Goal: Use online tool/utility

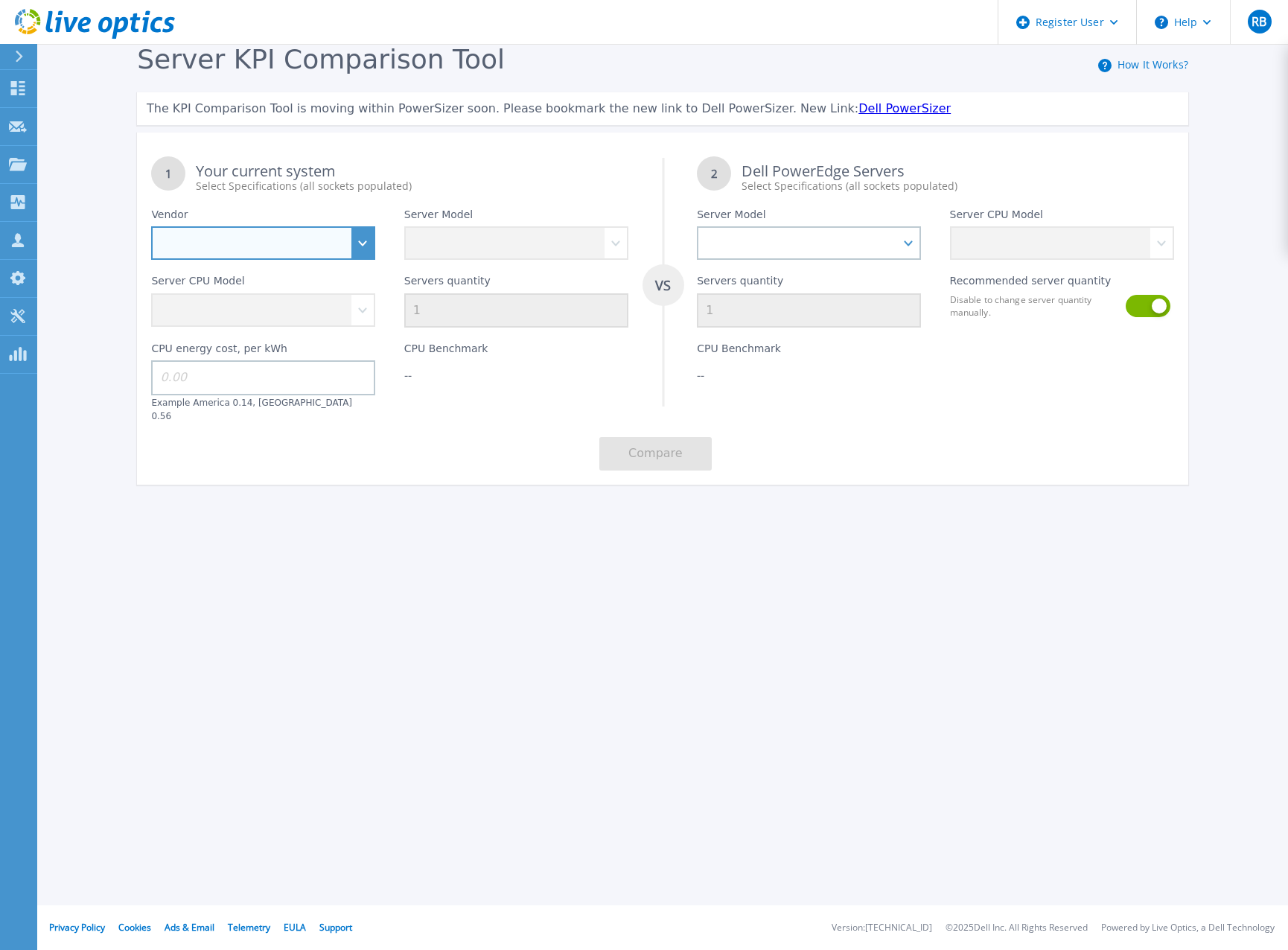
click at [364, 239] on select "Dell HPE Lenovo Supermicro" at bounding box center [263, 243] width 224 height 33
click at [304, 622] on div "Register User Help RB Dell User Ross Bender Ross.Bender@Dell.com Dell My Profil…" at bounding box center [644, 475] width 1288 height 950
click at [368, 249] on select "Dell HPE Lenovo Supermicro" at bounding box center [263, 243] width 224 height 33
select select "Dell"
click at [151, 227] on select "Dell HPE Lenovo Supermicro" at bounding box center [263, 243] width 224 height 33
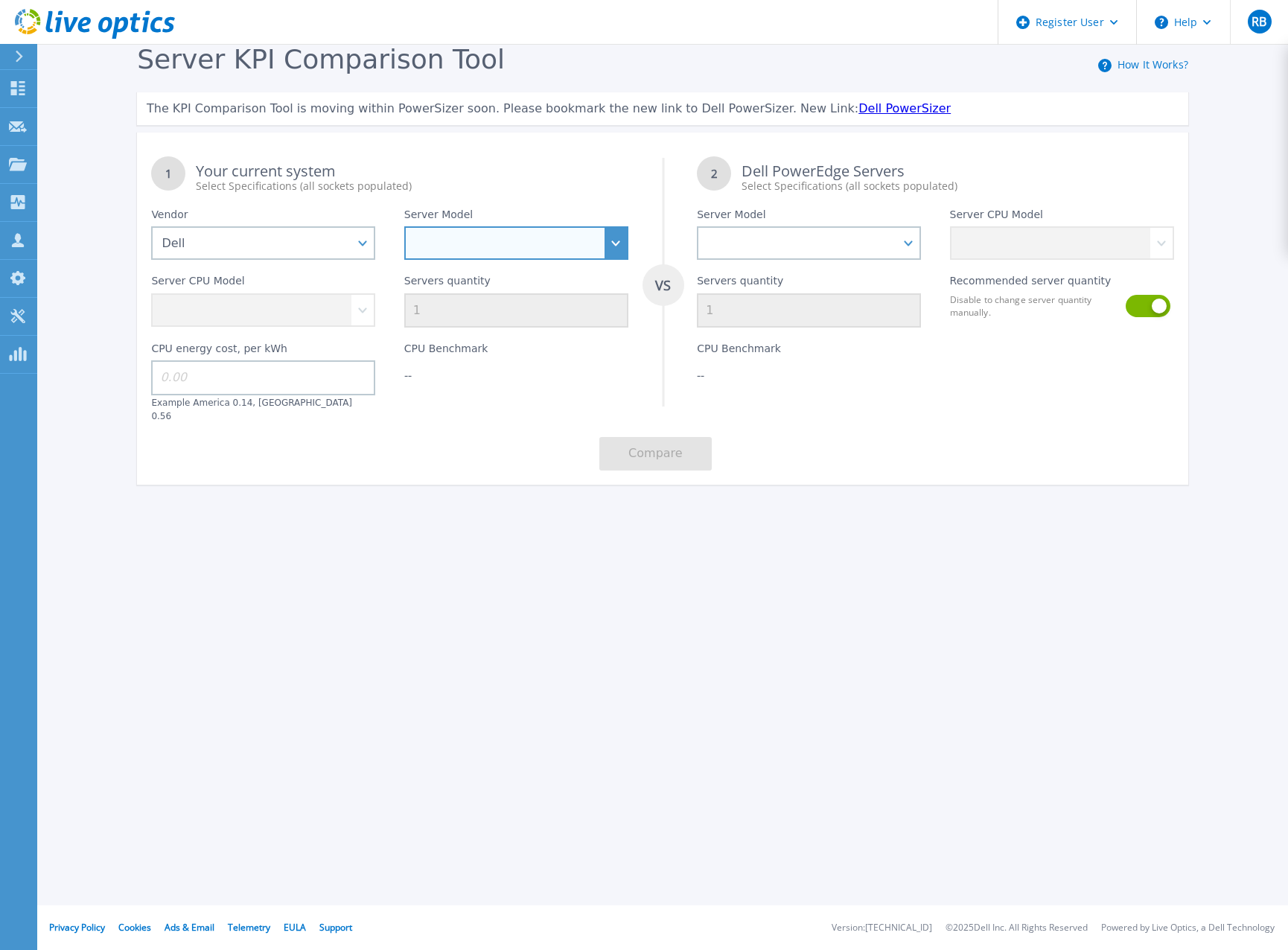
click at [551, 251] on select "PowerEdge C6520 PowerEdge C6525 PowerEdge HS5610 PowerEdge HS5620 PowerEdge R24…" at bounding box center [516, 243] width 224 height 33
click at [404, 227] on select "PowerEdge C6520 PowerEdge C6525 PowerEdge HS5610 PowerEdge HS5620 PowerEdge R24…" at bounding box center [516, 243] width 224 height 33
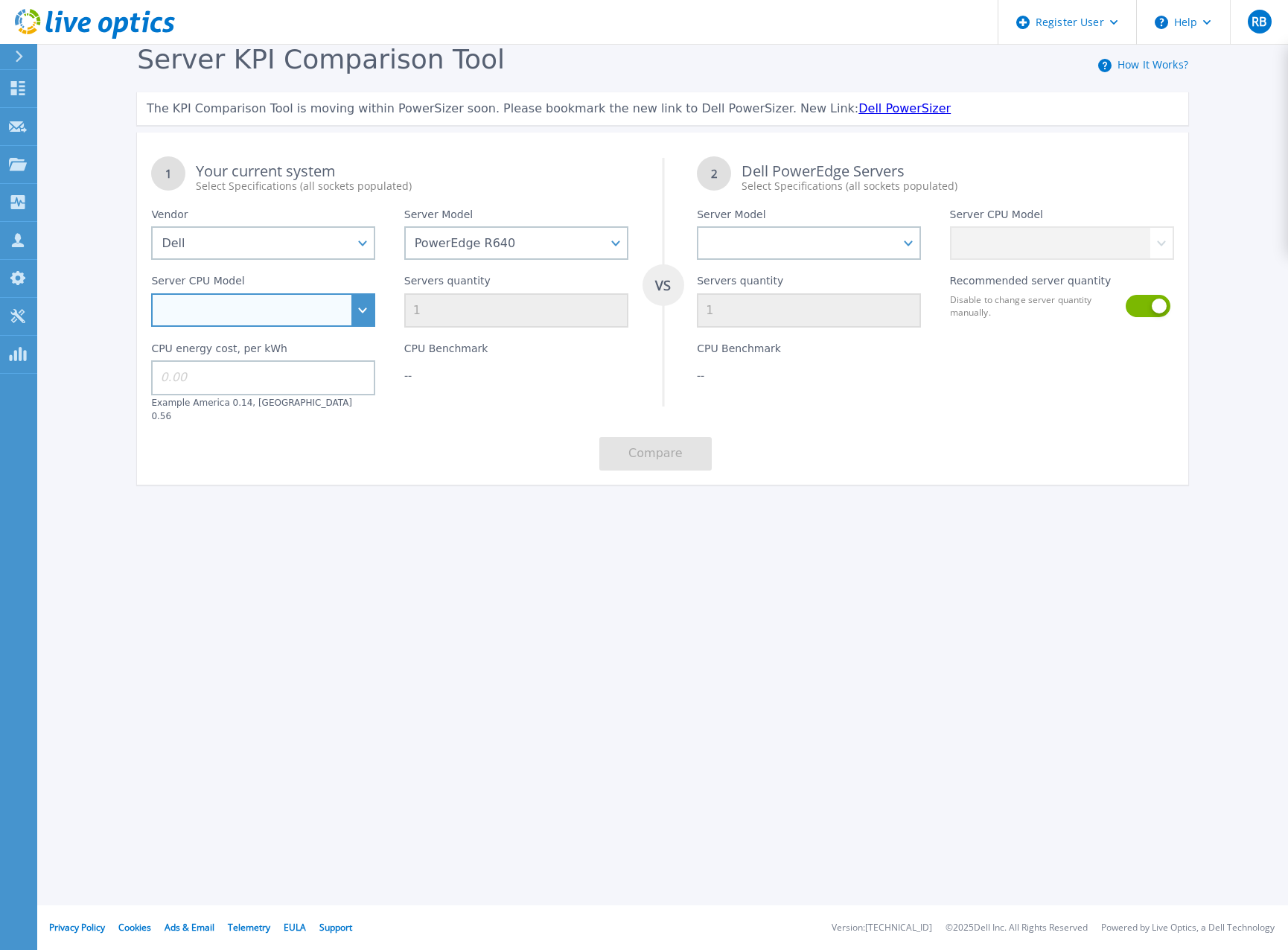
click at [375, 316] on select "Intel Xeon Gold 6256 3.6GHz Intel Xeon Bronze 3204 1.9GHz Intel Xeon Bronze 320…" at bounding box center [263, 310] width 224 height 33
click at [363, 316] on select "Intel Xeon Gold 6256 3.6GHz Intel Xeon Bronze 3204 1.9GHz Intel Xeon Bronze 320…" at bounding box center [263, 310] width 224 height 33
click at [633, 241] on div "Server Model PowerEdge C6520 PowerEdge C6525 PowerEdge HS5610 PowerEdge HS5620 …" at bounding box center [516, 227] width 252 height 67
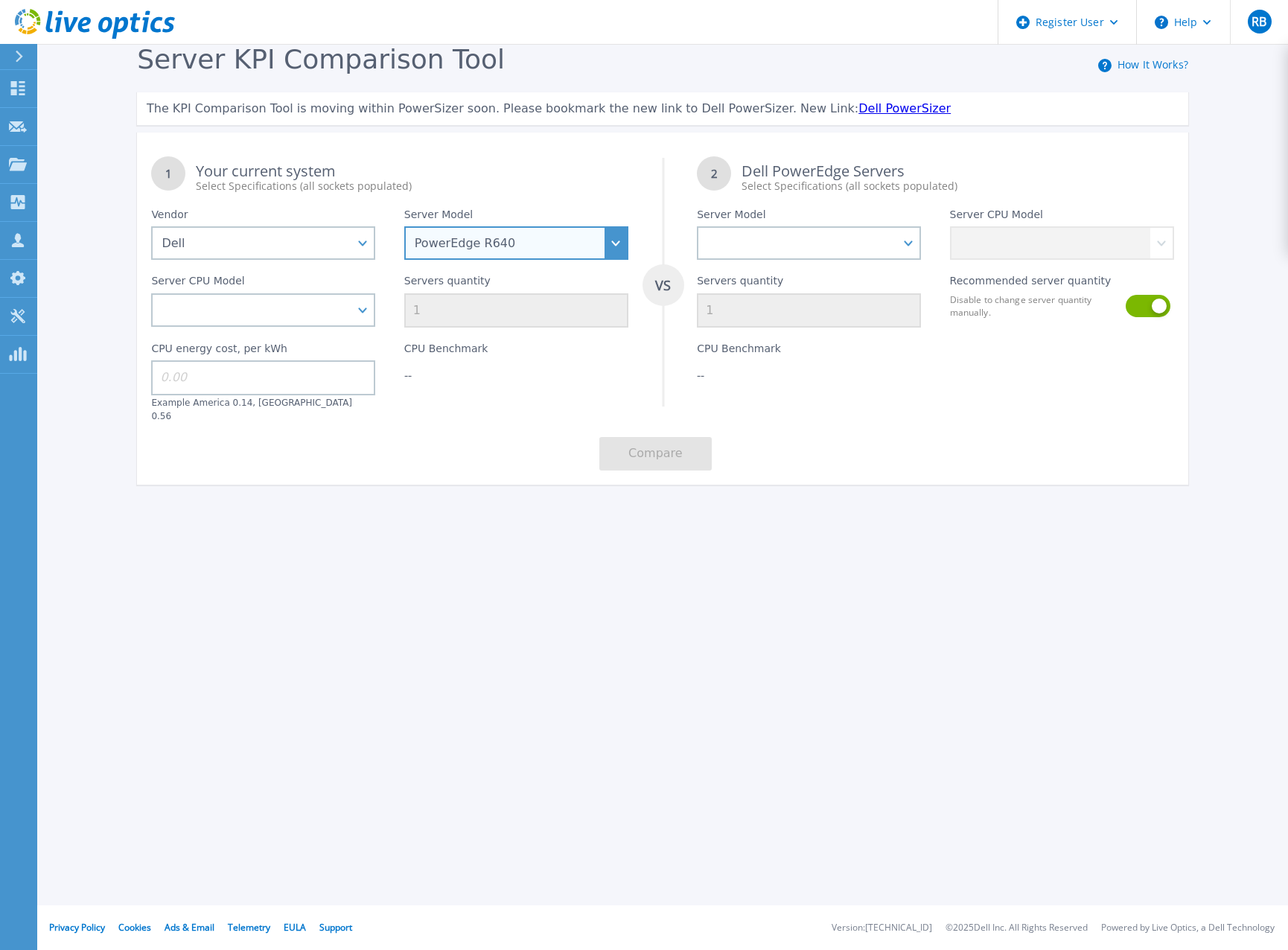
click at [592, 241] on select "PowerEdge C6520 PowerEdge C6525 PowerEdge HS5610 PowerEdge HS5620 PowerEdge R24…" at bounding box center [516, 243] width 224 height 33
click at [404, 227] on select "PowerEdge C6520 PowerEdge C6525 PowerEdge HS5610 PowerEdge HS5620 PowerEdge R24…" at bounding box center [516, 243] width 224 height 33
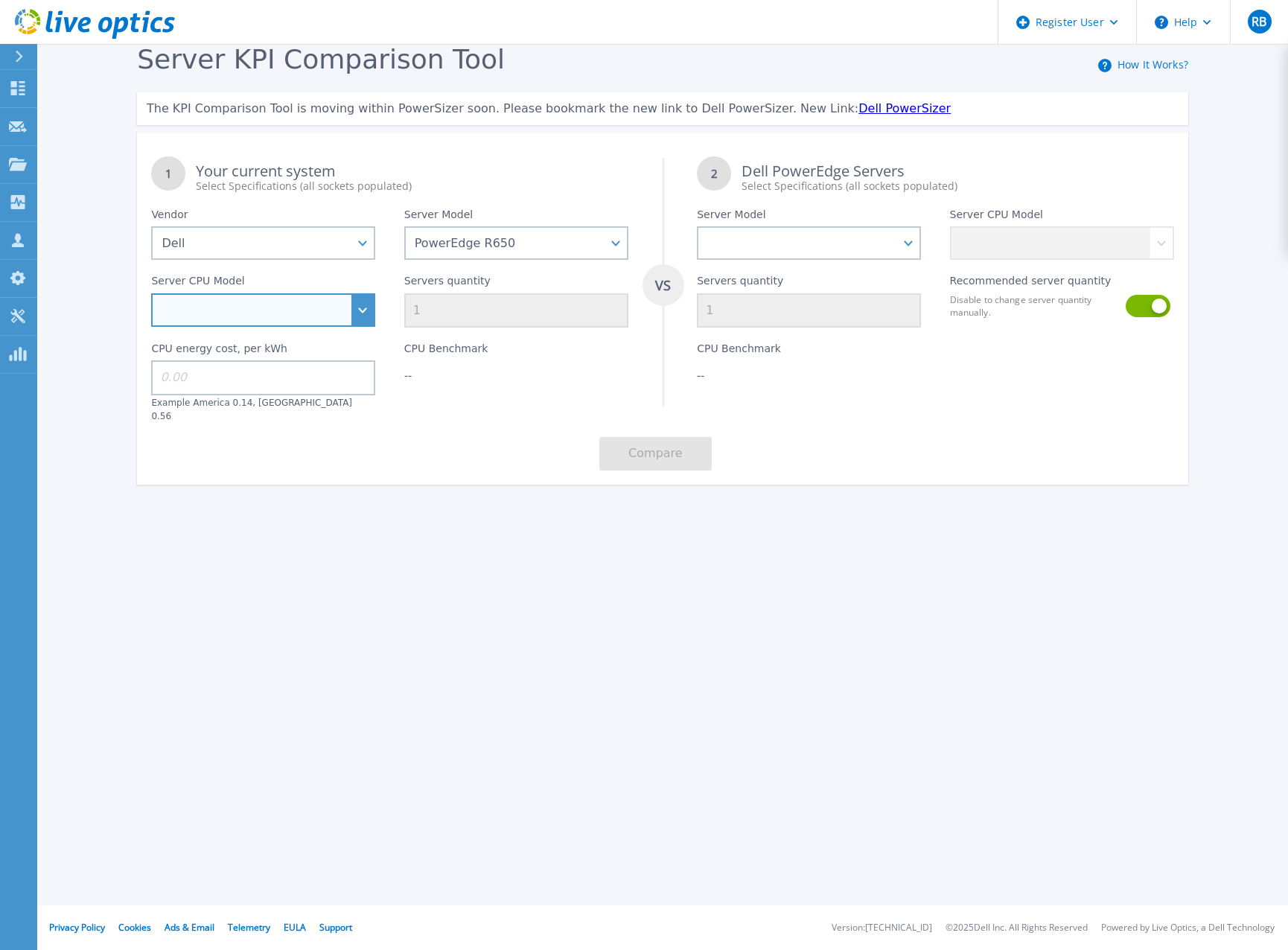
click at [297, 308] on select "Intel Xeon Gold 6312U 2.4GHz Intel Xeon Platinum 8352M 2.3GHz Intel Xeon Platin…" at bounding box center [263, 310] width 224 height 33
click at [226, 310] on select "Intel Xeon Gold 6312U 2.4GHz Intel Xeon Platinum 8352M 2.3GHz Intel Xeon Platin…" at bounding box center [263, 310] width 224 height 33
click at [300, 322] on select "Intel Xeon Gold 6312U 2.4GHz Intel Xeon Platinum 8352M 2.3GHz Intel Xeon Platin…" at bounding box center [263, 310] width 224 height 33
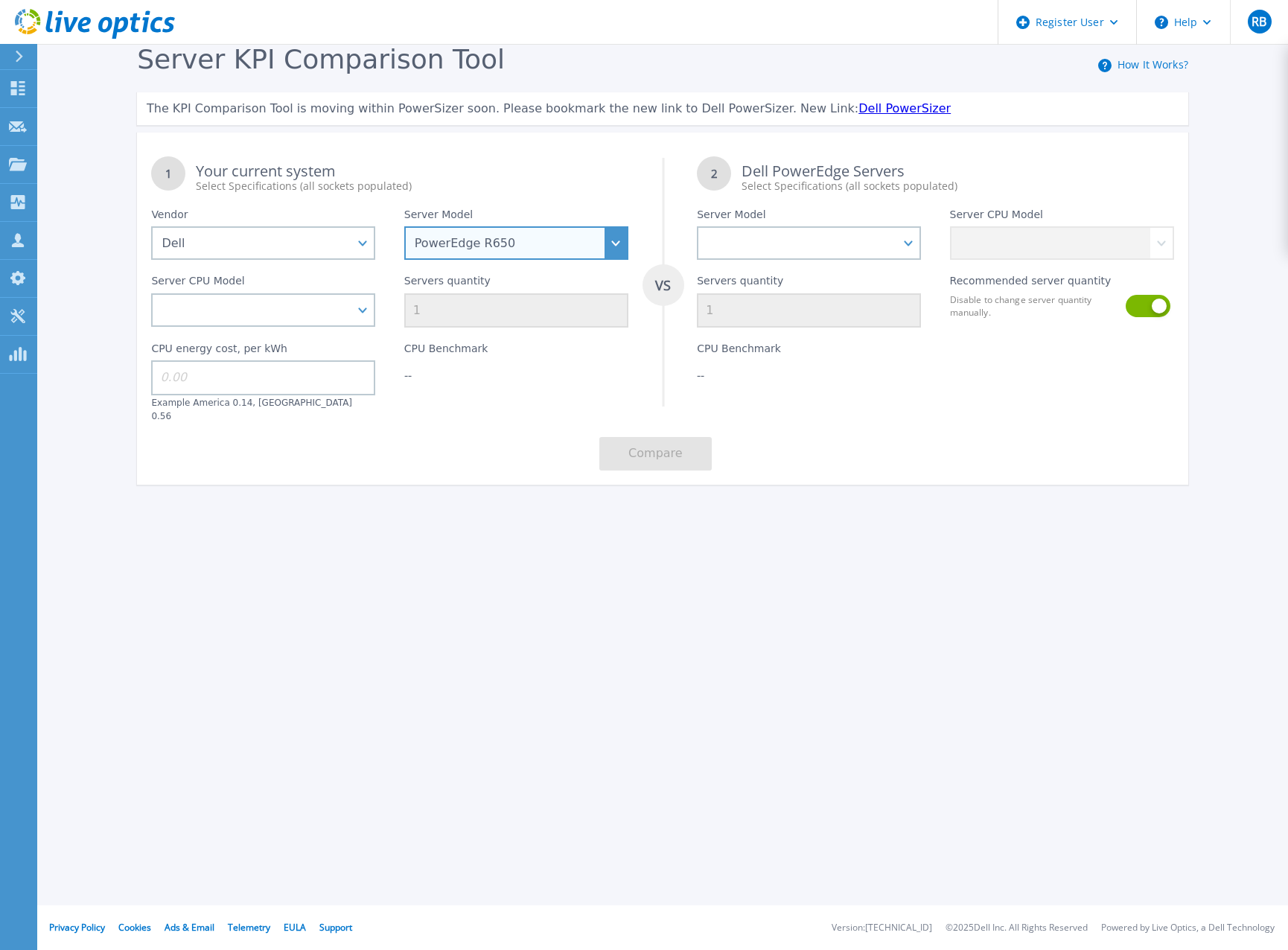
click at [580, 241] on select "PowerEdge C6520 PowerEdge C6525 PowerEdge HS5610 PowerEdge HS5620 PowerEdge R24…" at bounding box center [516, 243] width 224 height 33
select select "PowerEdge R640"
click at [404, 227] on select "PowerEdge C6520 PowerEdge C6525 PowerEdge HS5610 PowerEdge HS5620 PowerEdge R24…" at bounding box center [516, 243] width 224 height 33
click at [441, 648] on div "Register User Help RB Dell User Ross Bender Ross.Bender@Dell.com Dell My Profil…" at bounding box center [644, 475] width 1288 height 950
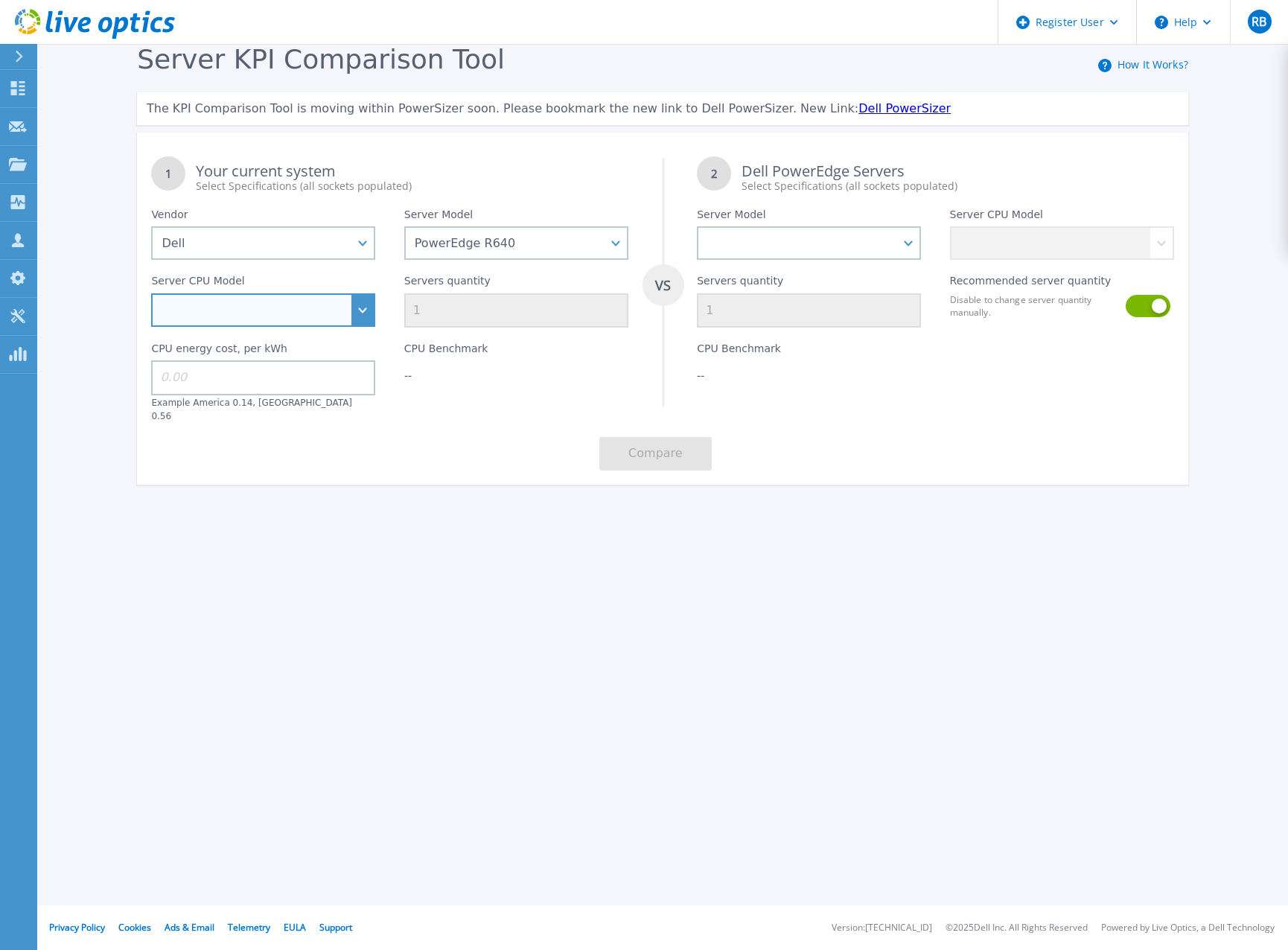
click at [337, 323] on select "Intel Xeon Gold 6256 3.6GHz Intel Xeon Bronze 3204 1.9GHz Intel Xeon Bronze 320…" at bounding box center [263, 310] width 224 height 33
select select "335100"
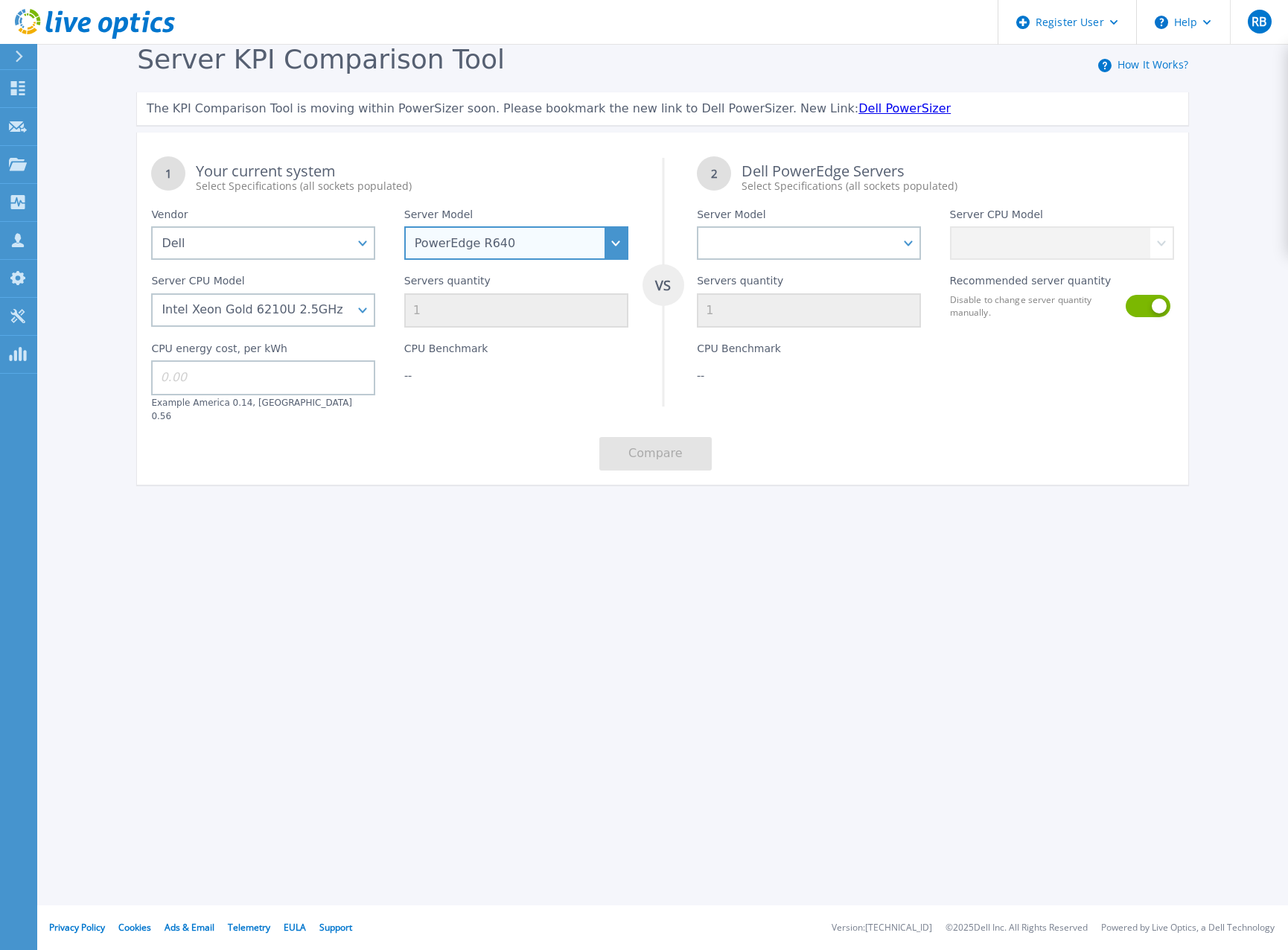
click at [579, 247] on select "PowerEdge C6520 PowerEdge C6525 PowerEdge HS5610 PowerEdge HS5620 PowerEdge R24…" at bounding box center [516, 243] width 224 height 33
select select "PowerEdge R630"
click at [404, 227] on select "PowerEdge C6520 PowerEdge C6525 PowerEdge HS5610 PowerEdge HS5620 PowerEdge R24…" at bounding box center [516, 243] width 224 height 33
select select
click at [320, 536] on div "Server KPI Comparison Tool How It Works? The KPI Comparison Tool is moving with…" at bounding box center [644, 278] width 1288 height 556
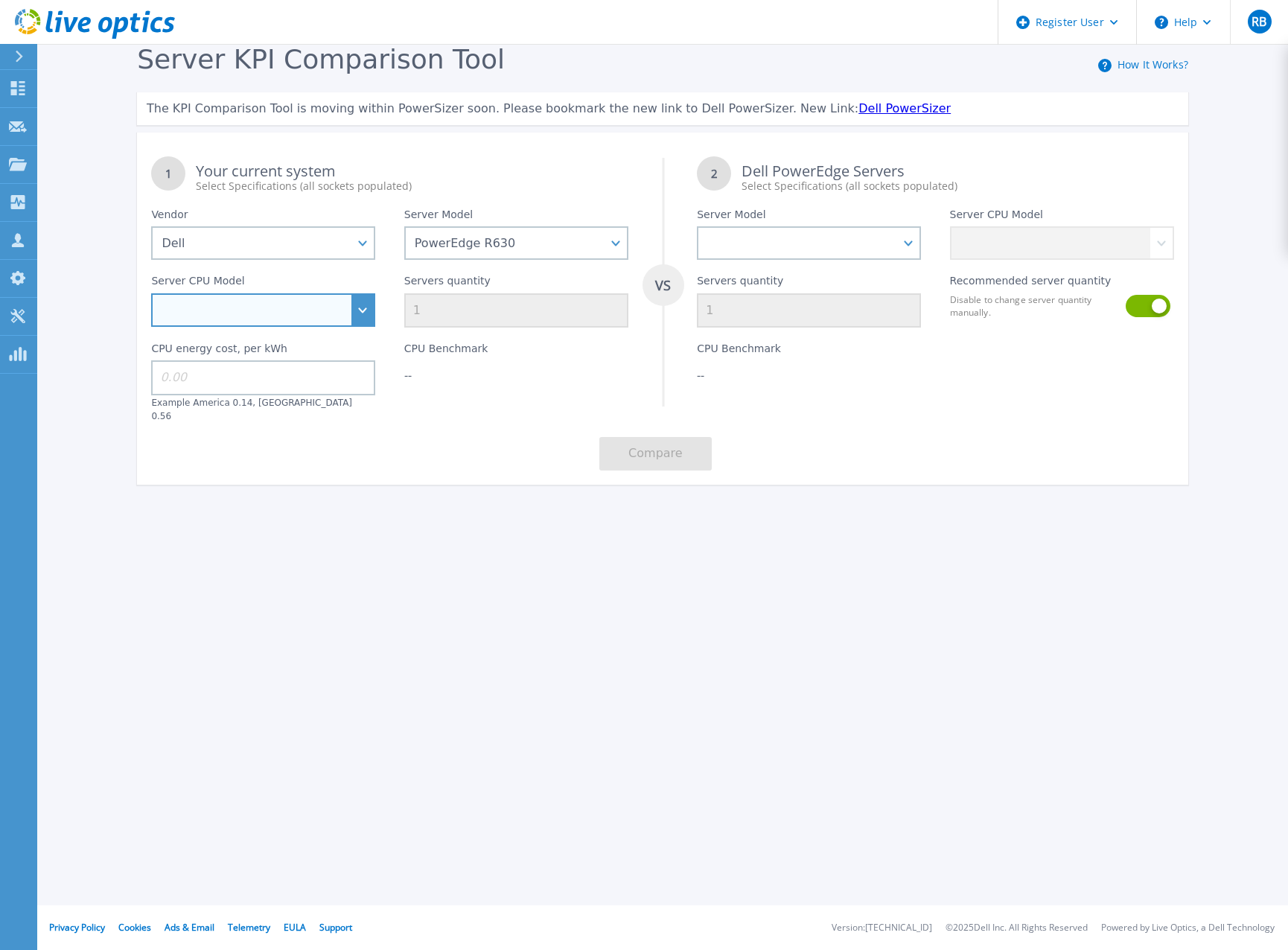
click at [354, 312] on select "Intel Xeon E5-2603 v4 1.7GHz Intel Xeon E5-2609 v4 1.7GHz Intel Xeon E5-2620 v4…" at bounding box center [263, 310] width 224 height 33
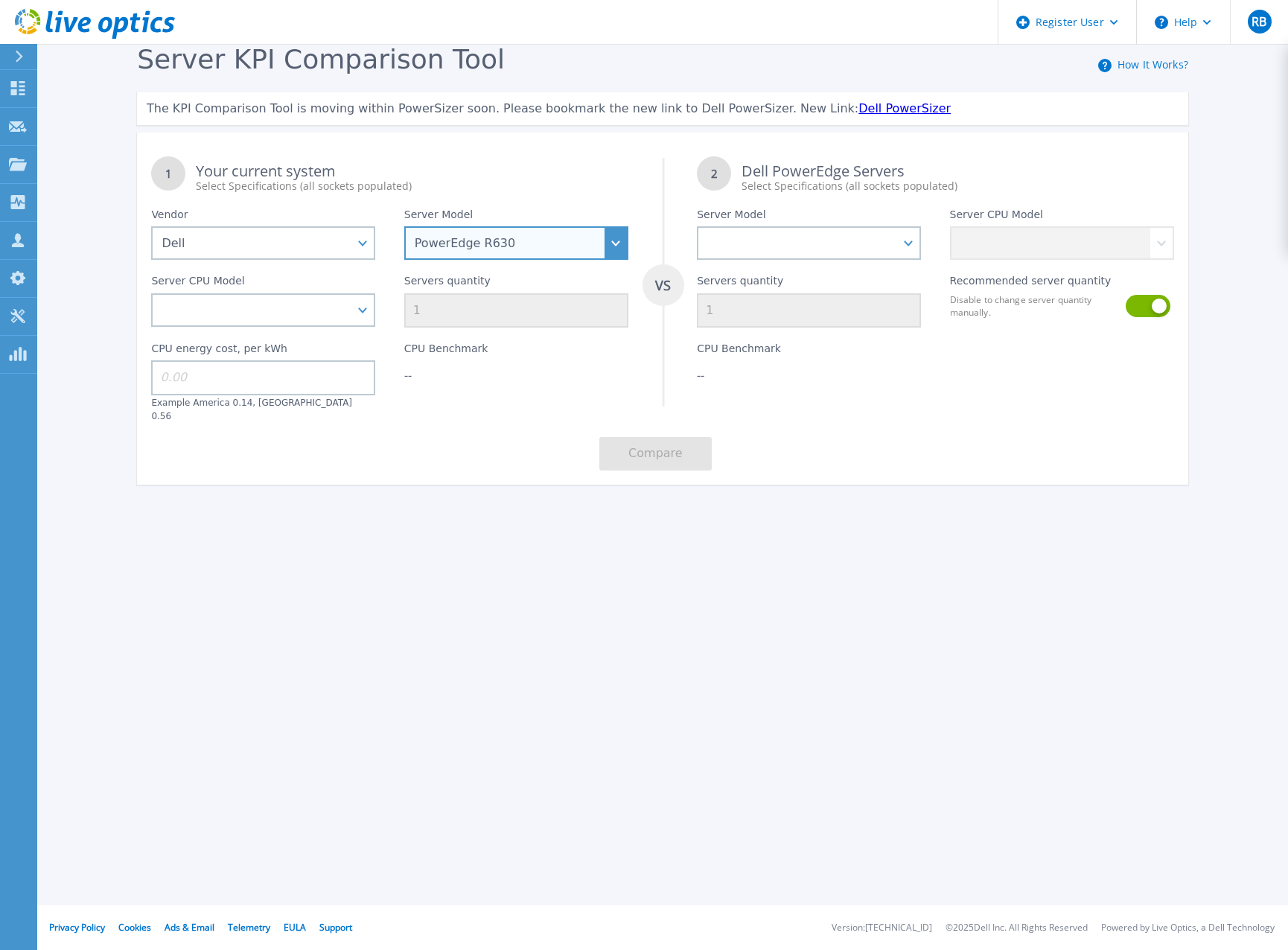
click at [594, 236] on select "PowerEdge C6520 PowerEdge C6525 PowerEdge HS5610 PowerEdge HS5620 PowerEdge R24…" at bounding box center [516, 243] width 224 height 33
click at [404, 227] on select "PowerEdge C6520 PowerEdge C6525 PowerEdge HS5610 PowerEdge HS5620 PowerEdge R24…" at bounding box center [516, 243] width 224 height 33
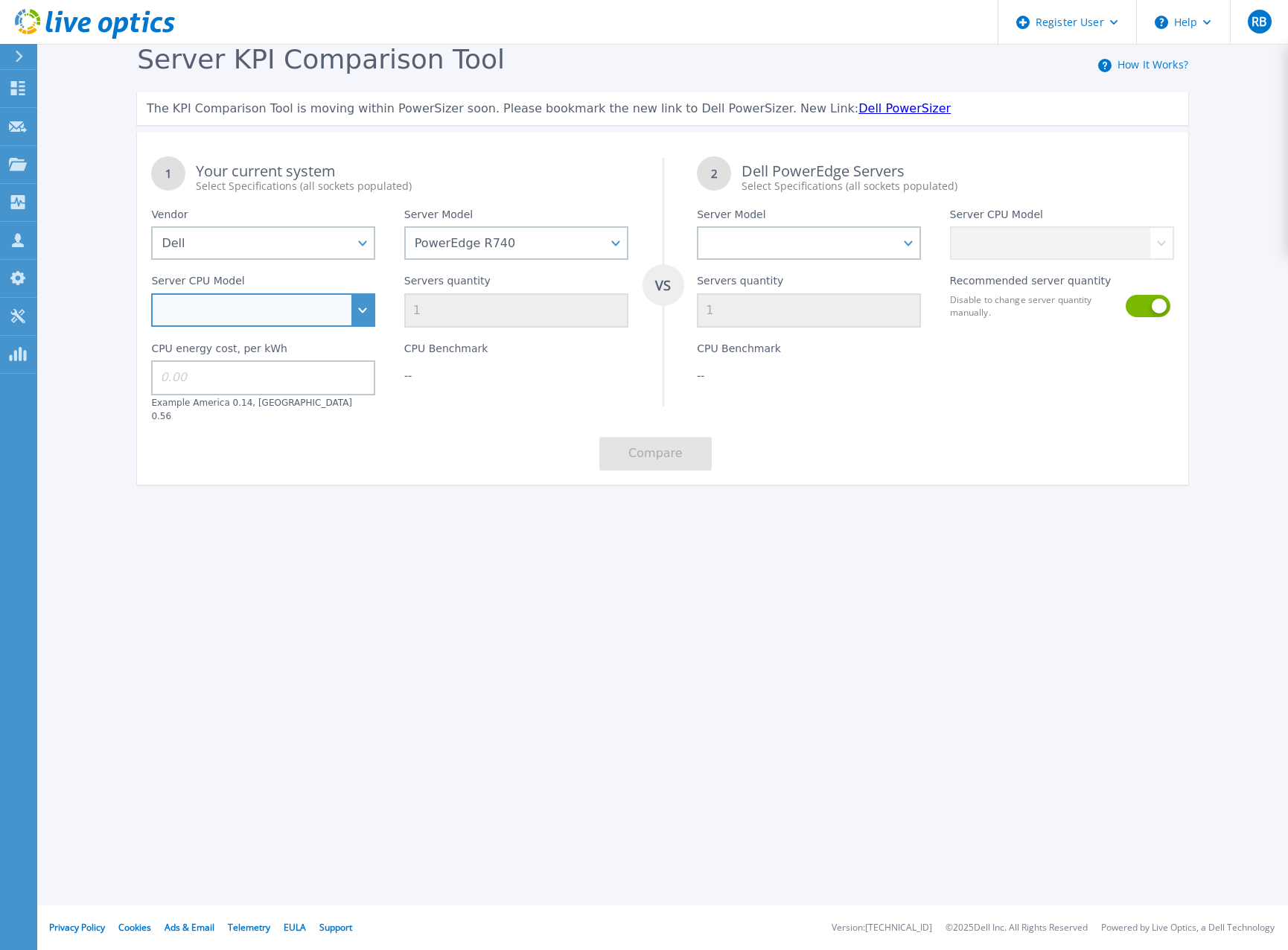
click at [369, 321] on select "Intel Xeon Silver 4108 1.8GHz Intel Xeon Silver 4214 2.2GHz Intel Xeon Silver 4…" at bounding box center [263, 310] width 224 height 33
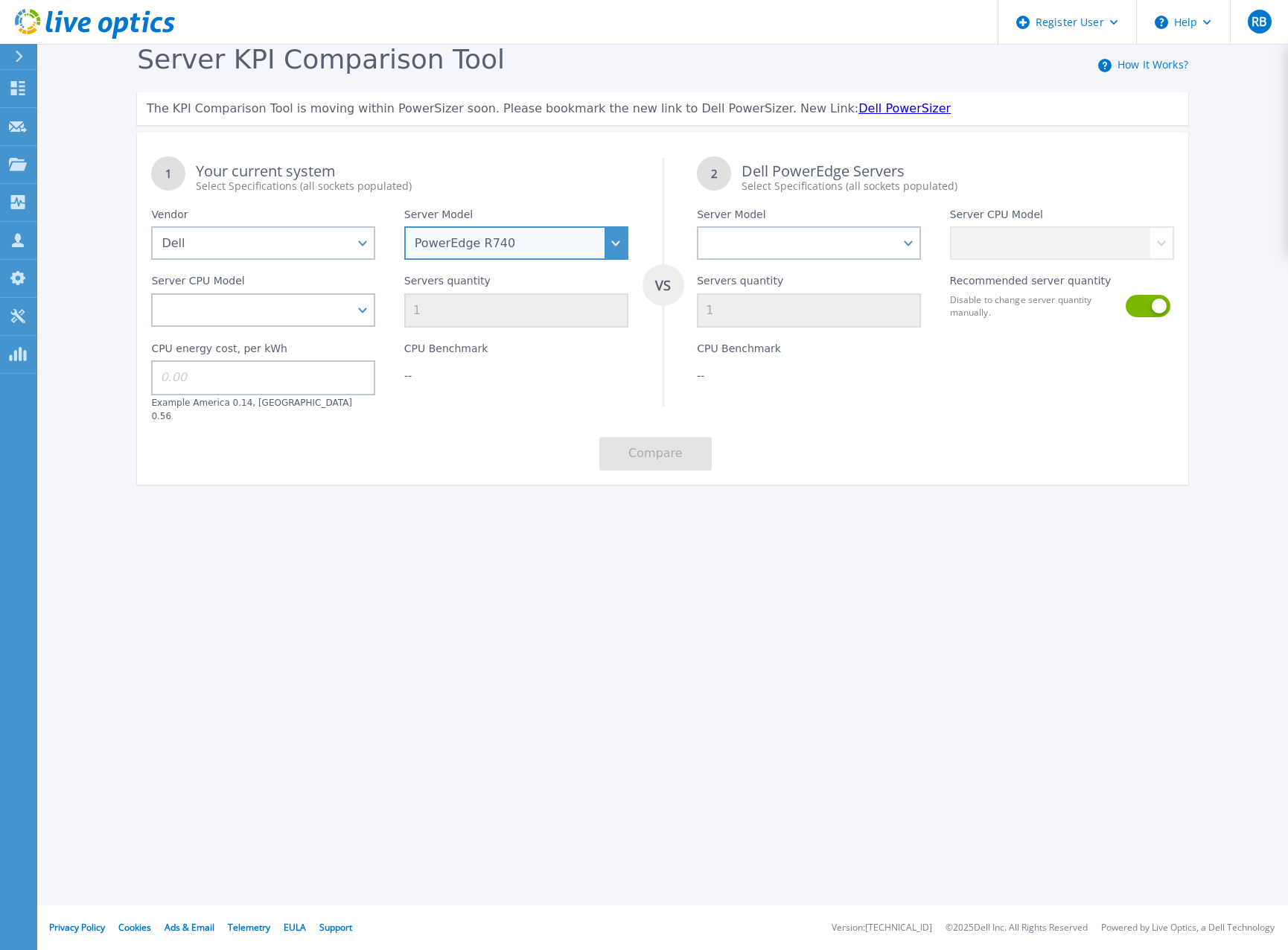
click at [548, 244] on select "PowerEdge C6520 PowerEdge C6525 PowerEdge HS5610 PowerEdge HS5620 PowerEdge R24…" at bounding box center [516, 243] width 224 height 33
select select "PowerEdge R730"
click at [404, 227] on select "PowerEdge C6520 PowerEdge C6525 PowerEdge HS5610 PowerEdge HS5620 PowerEdge R24…" at bounding box center [516, 243] width 224 height 33
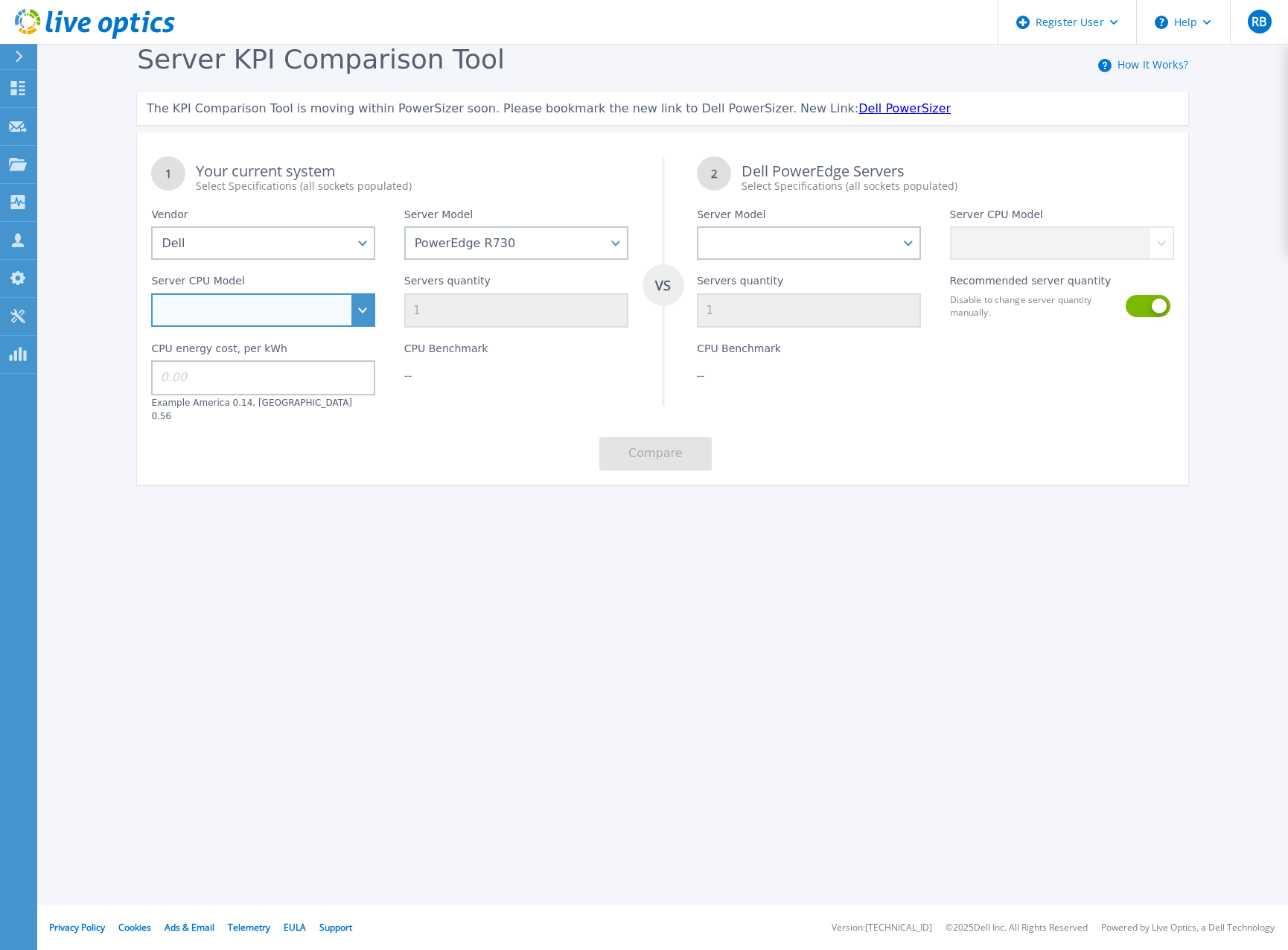
click at [330, 299] on select "Intel Xeon E5-2603 v4 1.7GHz Intel Xeon E5-2609 v4 1.7GHz Intel Xeon E5-2620 v4…" at bounding box center [263, 310] width 224 height 33
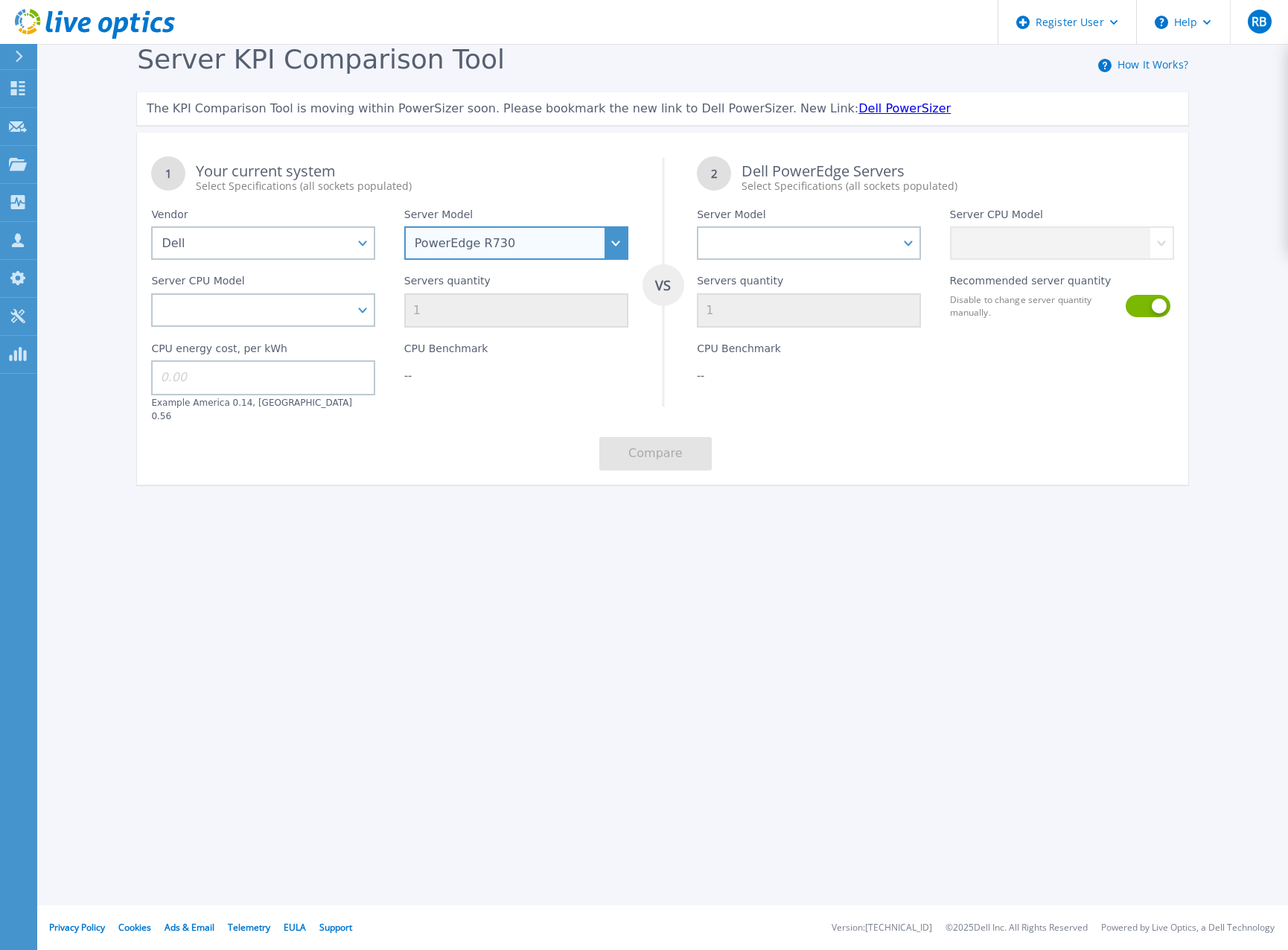
click at [556, 256] on select "PowerEdge C6520 PowerEdge C6525 PowerEdge HS5610 PowerEdge HS5620 PowerEdge R24…" at bounding box center [516, 243] width 224 height 33
click at [897, 599] on div "Register User Help RB Dell User Ross Bender Ross.Bender@Dell.com Dell My Profil…" at bounding box center [644, 475] width 1288 height 950
